Goal: Task Accomplishment & Management: Manage account settings

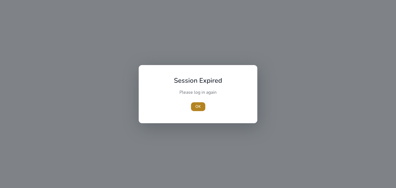
click at [199, 106] on span "OK" at bounding box center [199, 107] width 6 height 6
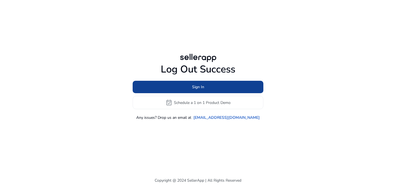
click at [200, 86] on span "Sign In" at bounding box center [198, 87] width 12 height 6
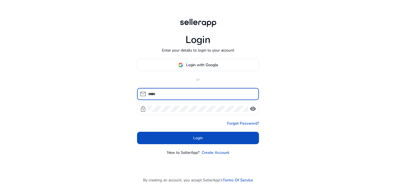
click at [183, 92] on input at bounding box center [201, 94] width 107 height 6
type input "**********"
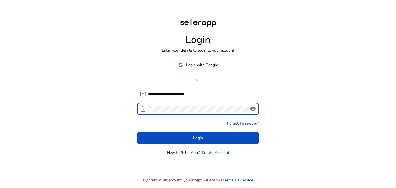
click at [198, 138] on button "Login" at bounding box center [198, 138] width 122 height 12
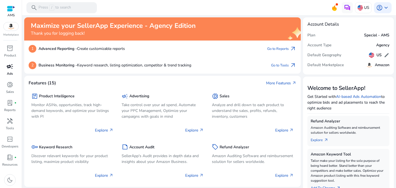
click at [8, 67] on span "campaign" at bounding box center [10, 66] width 7 height 7
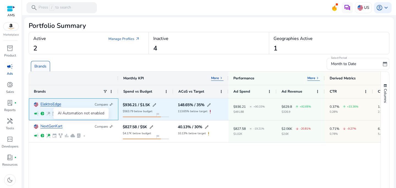
click at [48, 112] on span "wand_stars" at bounding box center [48, 113] width 5 height 5
click at [52, 105] on link "ElektroEdge" at bounding box center [50, 104] width 21 height 4
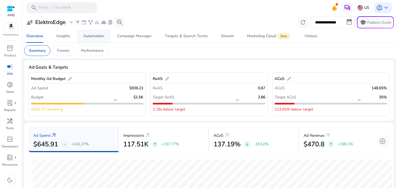
click at [102, 37] on div "Automation" at bounding box center [93, 36] width 21 height 4
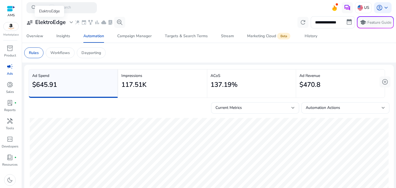
click at [71, 22] on span "expand_more" at bounding box center [71, 22] width 7 height 7
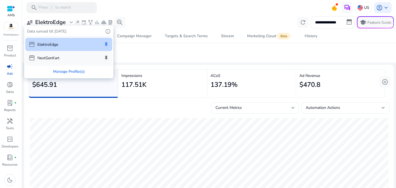
click at [58, 56] on p "NextGenKart" at bounding box center [48, 58] width 22 height 6
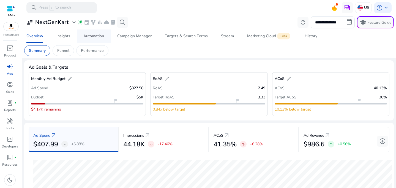
click at [95, 36] on div "Automation" at bounding box center [93, 36] width 21 height 4
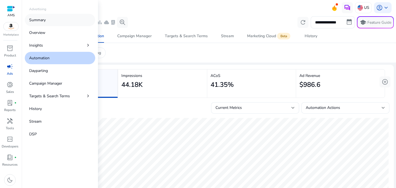
click at [47, 22] on link "Summary" at bounding box center [60, 20] width 71 height 12
